Goal: Navigation & Orientation: Find specific page/section

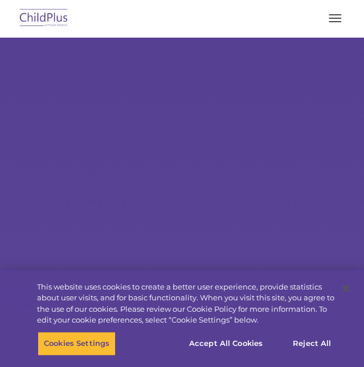
select select "MEDIUM"
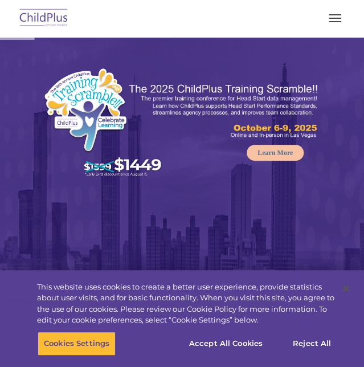
click at [337, 20] on button "button" at bounding box center [335, 18] width 24 height 18
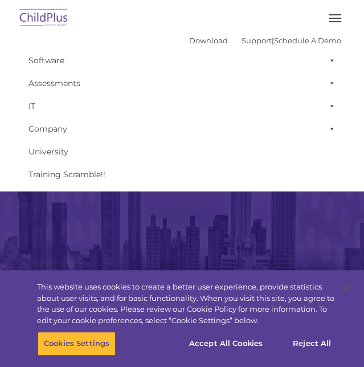
click at [337, 20] on button "button" at bounding box center [335, 18] width 24 height 18
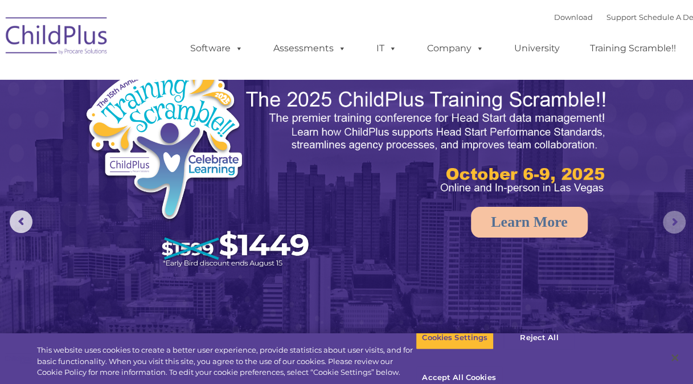
drag, startPoint x: 692, startPoint y: 73, endPoint x: 666, endPoint y: 230, distance: 159.3
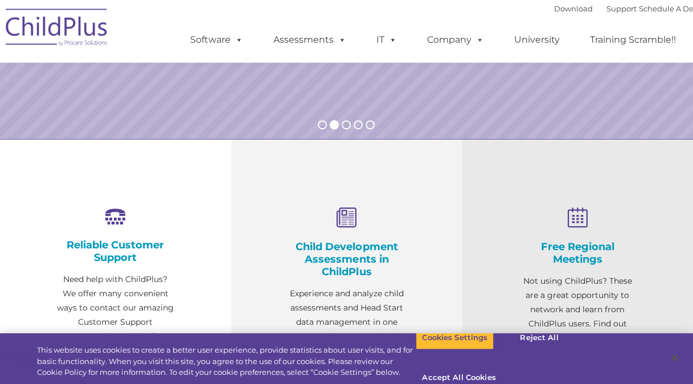
scroll to position [188, 0]
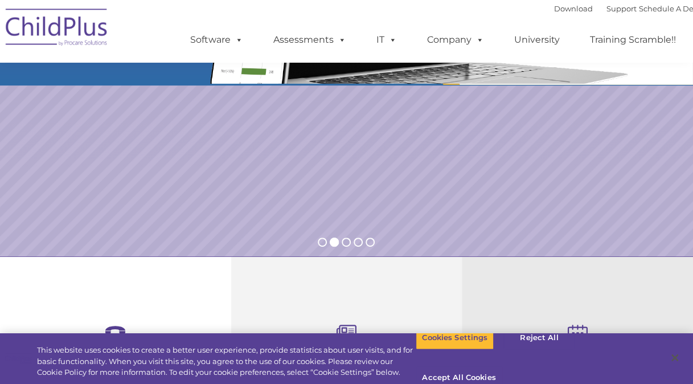
click at [218, 54] on ul "Software ChildPlus: The original and most widely-used Head Start data managemen…" at bounding box center [436, 40] width 539 height 46
click at [218, 42] on link "Software" at bounding box center [217, 39] width 76 height 23
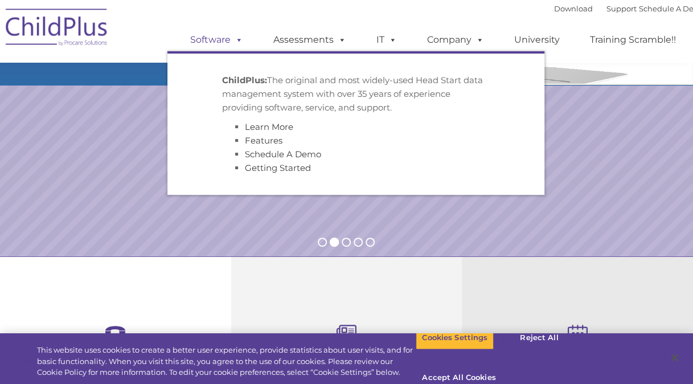
click at [218, 42] on link "Software" at bounding box center [217, 39] width 76 height 23
